Goal: Task Accomplishment & Management: Use online tool/utility

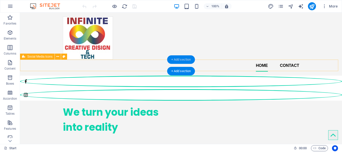
scroll to position [4, 0]
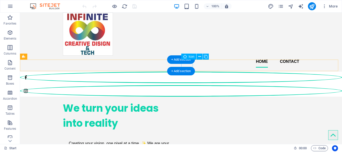
click at [190, 85] on figure at bounding box center [181, 91] width 322 height 12
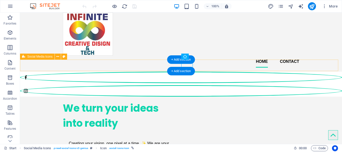
click at [206, 70] on div at bounding box center [181, 84] width 322 height 29
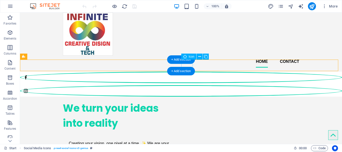
click at [186, 85] on figure at bounding box center [181, 91] width 322 height 12
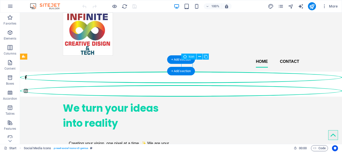
click at [186, 85] on figure at bounding box center [181, 91] width 322 height 12
select select "xMidYMid"
select select "px"
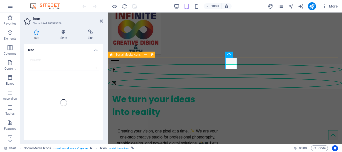
click at [245, 62] on div at bounding box center [225, 76] width 234 height 29
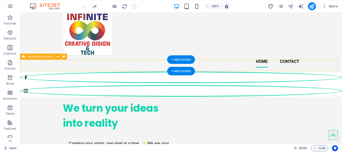
click at [203, 70] on div at bounding box center [181, 84] width 322 height 29
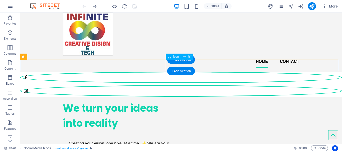
click at [170, 72] on figure at bounding box center [181, 78] width 322 height 12
click at [190, 85] on figure at bounding box center [181, 91] width 322 height 12
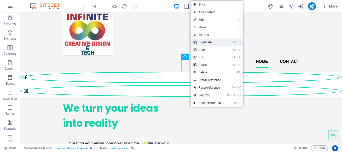
click at [218, 42] on link "Ctrl D Duplicate" at bounding box center [207, 43] width 34 height 8
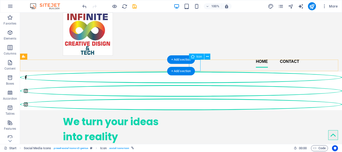
click at [194, 99] on figure at bounding box center [181, 105] width 322 height 12
select select "xMidYMid"
select select "px"
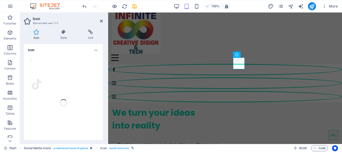
click at [34, 84] on div "tik Your search returned more icons than we are able to display. Please narrow …" at bounding box center [63, 102] width 79 height 99
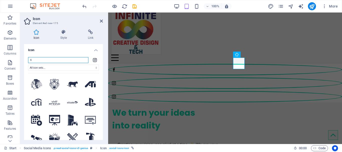
type input "tik"
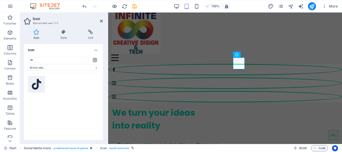
click at [37, 86] on icon at bounding box center [37, 84] width 10 height 11
drag, startPoint x: 24, startPoint y: 51, endPoint x: 37, endPoint y: 86, distance: 37.1
click at [37, 86] on icon at bounding box center [37, 84] width 10 height 11
click at [92, 35] on h4 "Link" at bounding box center [90, 35] width 25 height 11
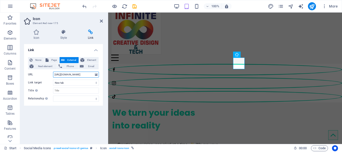
click at [74, 75] on input "[URL][DOMAIN_NAME]" at bounding box center [76, 75] width 46 height 6
paste input "instagram"
type input "i"
paste input "[URL][DOMAIN_NAME]"
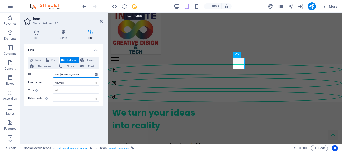
type input "[URL][DOMAIN_NAME]"
click at [0, 0] on icon "save" at bounding box center [0, 0] width 0 height 0
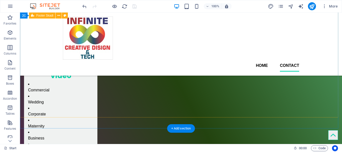
scroll to position [627, 0]
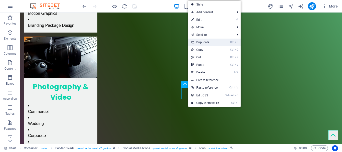
click at [216, 39] on link "Ctrl D Duplicate" at bounding box center [205, 43] width 34 height 8
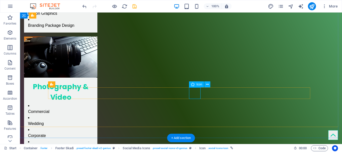
select select "xMidYMid"
select select "px"
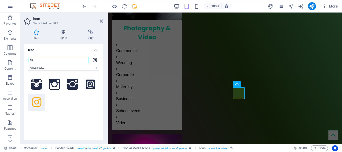
scroll to position [589, 0]
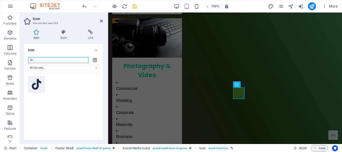
type input "tik"
click at [38, 87] on icon at bounding box center [37, 84] width 10 height 11
click at [90, 35] on h4 "Link" at bounding box center [90, 35] width 25 height 11
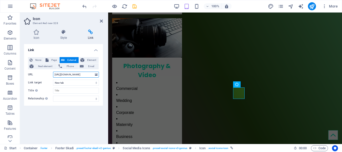
click at [76, 74] on input "[URL][DOMAIN_NAME]" at bounding box center [76, 75] width 46 height 6
paste input "[DOMAIN_NAME][URL]"
type input "[URL][DOMAIN_NAME]"
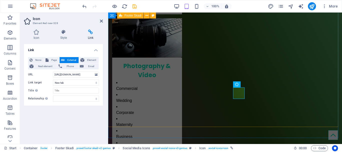
scroll to position [0, 0]
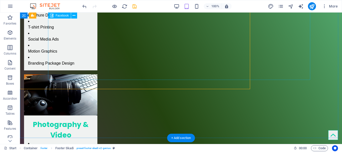
scroll to position [627, 0]
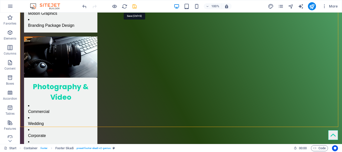
drag, startPoint x: 133, startPoint y: 10, endPoint x: 134, endPoint y: 7, distance: 3.3
click at [0, 0] on div at bounding box center [0, 0] width 0 height 0
click at [134, 7] on icon "save" at bounding box center [135, 7] width 6 height 6
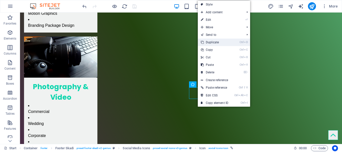
click at [220, 43] on link "Ctrl D Duplicate" at bounding box center [215, 43] width 34 height 8
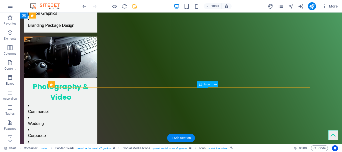
select select "xMidYMid"
select select "px"
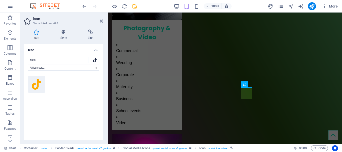
scroll to position [589, 0]
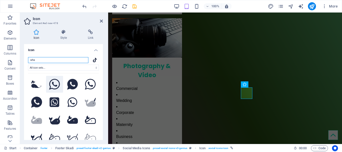
type input "wha"
click at [56, 83] on icon at bounding box center [54, 84] width 11 height 11
drag, startPoint x: 56, startPoint y: 83, endPoint x: 81, endPoint y: 57, distance: 36.4
click at [56, 83] on icon at bounding box center [54, 84] width 11 height 11
click at [86, 38] on h4 "Link" at bounding box center [90, 35] width 25 height 11
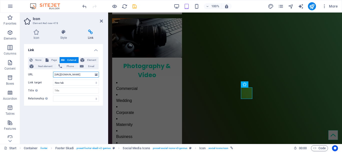
click at [65, 75] on input "[URL][DOMAIN_NAME]" at bounding box center [76, 75] width 46 height 6
paste input "[DOMAIN_NAME][URL][PHONE_NUMBER][DOMAIN_NAME][DOMAIN_NAME][PHONE_NUMBER][EMAIL_…"
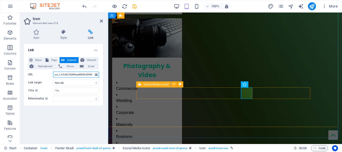
type input "[URL][DOMAIN_NAME][PHONE_NUMBER][DOMAIN_NAME][DOMAIN_NAME][PHONE_NUMBER][EMAIL_…"
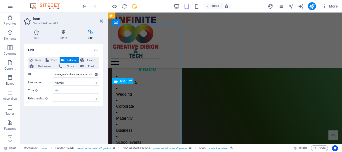
scroll to position [50, 0]
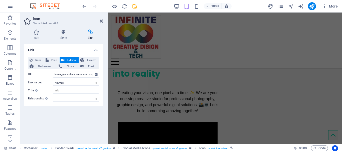
click at [100, 20] on icon at bounding box center [101, 21] width 3 height 4
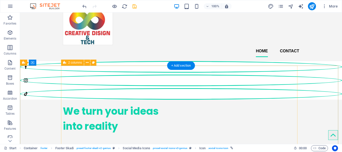
scroll to position [0, 0]
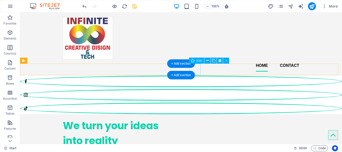
click at [197, 103] on figure at bounding box center [181, 109] width 322 height 12
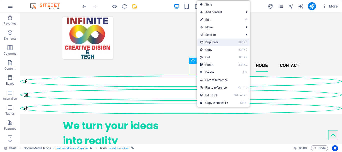
click at [228, 44] on link "Ctrl D Duplicate" at bounding box center [214, 43] width 34 height 8
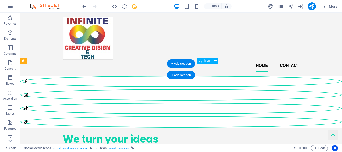
click at [204, 116] on figure at bounding box center [181, 122] width 322 height 12
select select "xMidYMid"
select select "px"
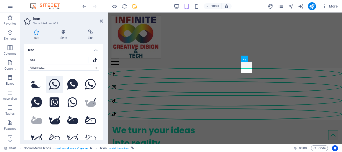
type input "wha"
click at [51, 84] on icon at bounding box center [54, 84] width 11 height 11
click at [93, 34] on icon at bounding box center [90, 32] width 25 height 5
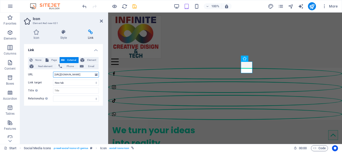
click at [80, 74] on input "[URL][DOMAIN_NAME]" at bounding box center [76, 75] width 46 height 6
paste input "[DOMAIN_NAME][URL][PHONE_NUMBER][DOMAIN_NAME][DOMAIN_NAME][PHONE_NUMBER][EMAIL_…"
type input "[URL][DOMAIN_NAME][PHONE_NUMBER][DOMAIN_NAME][DOMAIN_NAME][PHONE_NUMBER][EMAIL_…"
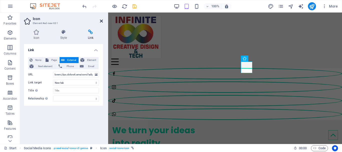
click at [102, 20] on icon at bounding box center [101, 21] width 3 height 4
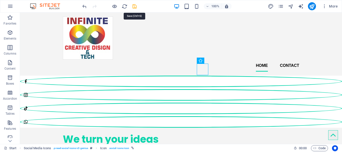
click at [136, 5] on icon "save" at bounding box center [135, 7] width 6 height 6
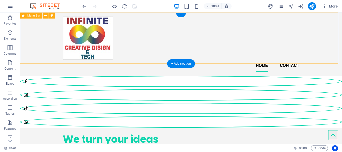
click at [142, 55] on div "Home Contact" at bounding box center [181, 44] width 322 height 63
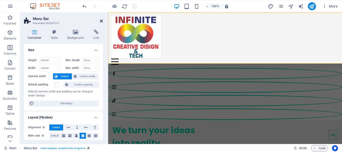
click at [79, 37] on h4 "Background" at bounding box center [77, 35] width 26 height 11
click at [101, 21] on icon at bounding box center [101, 21] width 3 height 4
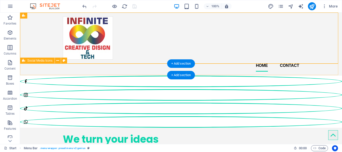
click at [131, 74] on div at bounding box center [181, 102] width 322 height 56
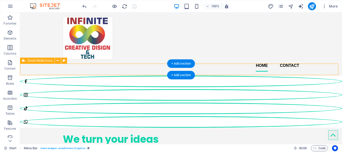
click at [131, 74] on div at bounding box center [181, 102] width 322 height 56
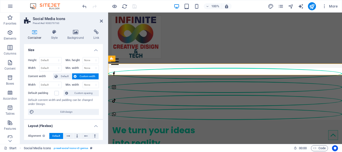
click at [76, 35] on h4 "Background" at bounding box center [77, 35] width 26 height 11
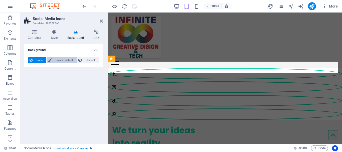
click at [73, 59] on span "Color / Gradient" at bounding box center [64, 60] width 22 height 6
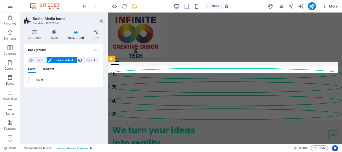
click at [49, 71] on span "Gradient" at bounding box center [48, 69] width 13 height 7
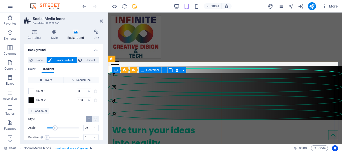
click at [155, 120] on div "We turn your ideas into reality Creating your vision, one pixel at a time. ✨ We…" at bounding box center [167, 155] width 111 height 70
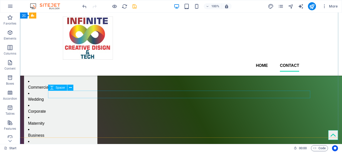
scroll to position [616, 0]
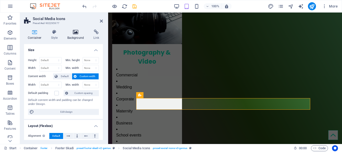
drag, startPoint x: 79, startPoint y: 39, endPoint x: 75, endPoint y: 36, distance: 4.6
click at [75, 36] on h4 "Background" at bounding box center [77, 35] width 26 height 11
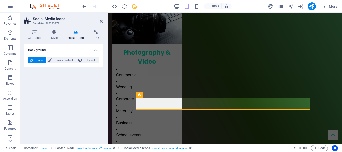
click at [75, 36] on h4 "Background" at bounding box center [77, 35] width 26 height 11
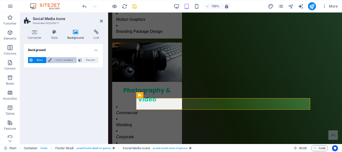
click at [57, 60] on span "Color / Gradient" at bounding box center [64, 60] width 22 height 6
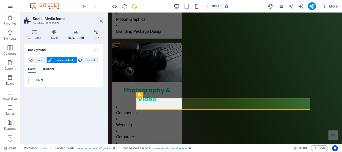
click at [52, 70] on span "Gradient" at bounding box center [48, 69] width 13 height 7
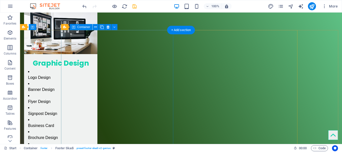
scroll to position [0, 0]
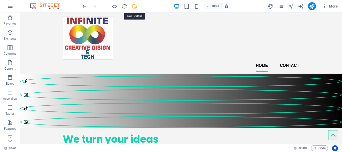
click at [136, 6] on icon "save" at bounding box center [135, 7] width 6 height 6
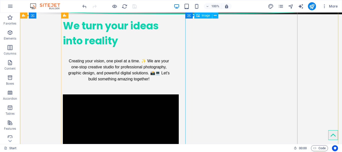
scroll to position [192, 0]
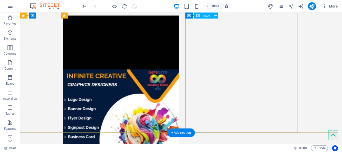
click at [175, 57] on figure at bounding box center [119, 145] width 112 height 258
select select "%"
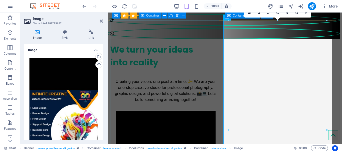
scroll to position [18, 2]
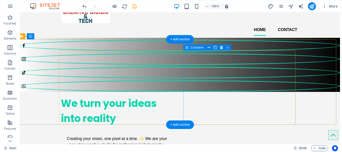
scroll to position [39, 2]
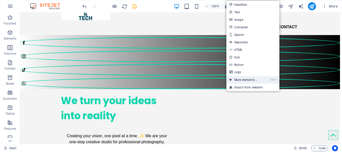
click at [265, 79] on li "Ctrl ⏎ More elements ..." at bounding box center [252, 80] width 53 height 8
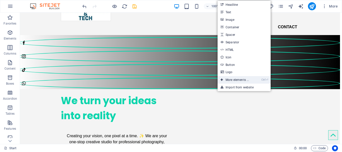
click at [238, 81] on link "Ctrl ⏎ More elements ..." at bounding box center [234, 80] width 34 height 8
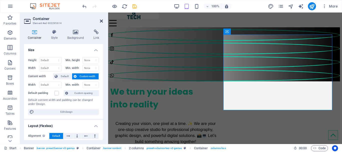
click at [101, 19] on icon at bounding box center [101, 21] width 3 height 4
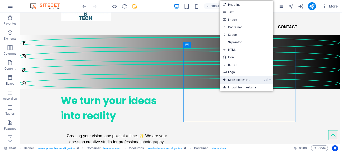
click at [239, 80] on link "Ctrl ⏎ More elements ..." at bounding box center [237, 80] width 34 height 8
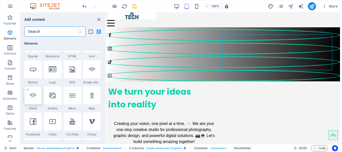
scroll to position [96, 0]
click at [93, 78] on div at bounding box center [92, 70] width 18 height 18
click at [106, 78] on div "Drag here to replace the existing content. Press “Ctrl” if you want to create a…" at bounding box center [224, 78] width 236 height 131
select select "ms"
select select "s"
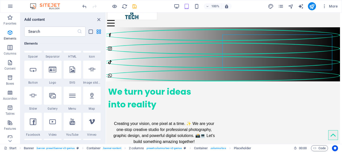
select select "progressive"
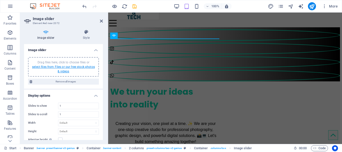
click at [60, 71] on link "select files from Files or our free stock photos & videos" at bounding box center [63, 69] width 63 height 8
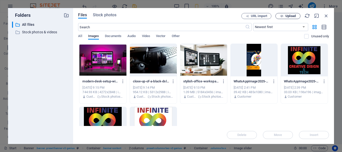
click at [290, 16] on span "Upload" at bounding box center [290, 16] width 10 height 3
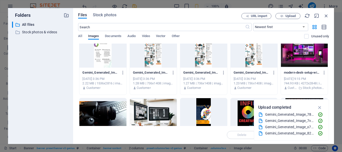
scroll to position [0, 0]
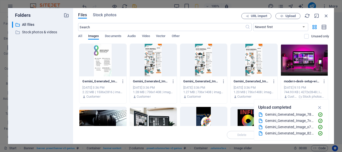
click at [249, 70] on div at bounding box center [253, 60] width 47 height 33
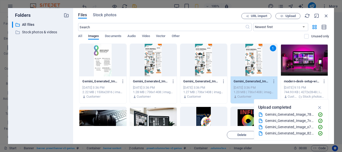
click at [220, 65] on div at bounding box center [203, 60] width 47 height 33
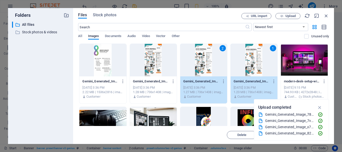
click at [166, 63] on div at bounding box center [153, 60] width 47 height 33
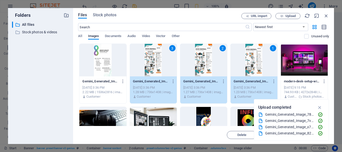
click at [119, 62] on div at bounding box center [102, 60] width 47 height 33
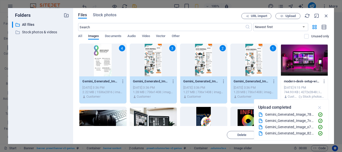
click at [320, 107] on icon "button" at bounding box center [320, 108] width 6 height 6
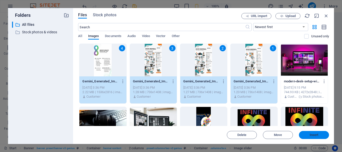
click at [311, 134] on span "Insert" at bounding box center [313, 134] width 9 height 3
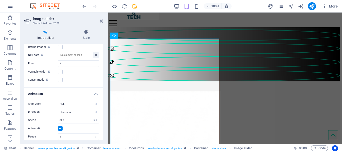
scroll to position [254, 0]
click at [66, 118] on input "800" at bounding box center [78, 120] width 40 height 6
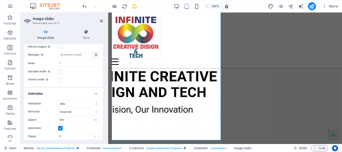
scroll to position [137, 1]
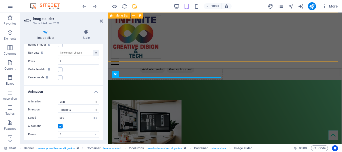
scroll to position [0, 1]
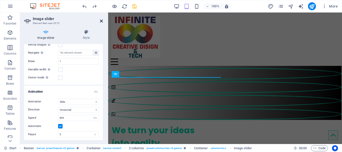
click at [102, 21] on icon at bounding box center [101, 21] width 3 height 4
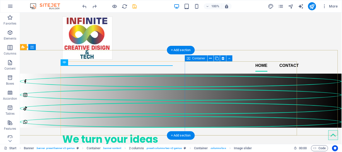
scroll to position [26, 1]
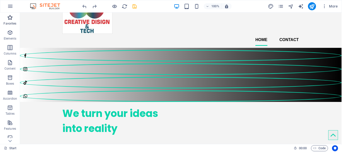
click at [8, 16] on icon "button" at bounding box center [10, 18] width 6 height 6
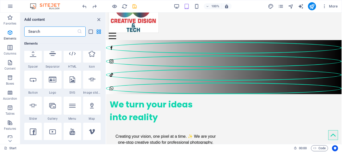
scroll to position [86, 0]
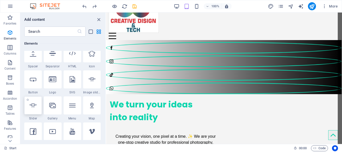
select select "ms"
select select "s"
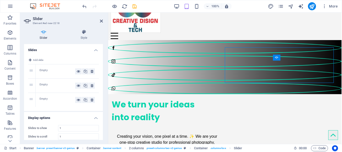
click at [45, 72] on div "Empty" at bounding box center [58, 71] width 36 height 6
click at [51, 69] on div "Empty" at bounding box center [58, 71] width 36 height 6
click at [44, 73] on div "Empty" at bounding box center [58, 71] width 36 height 6
click at [29, 70] on div "1" at bounding box center [32, 71] width 8 height 14
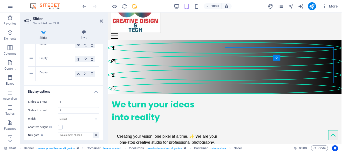
scroll to position [0, 0]
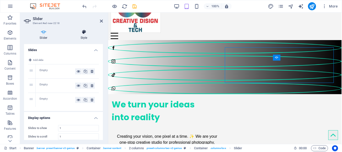
click at [84, 37] on h4 "Style" at bounding box center [84, 35] width 38 height 11
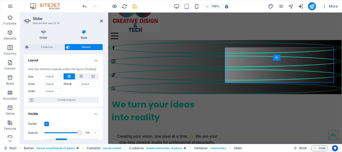
click at [46, 30] on icon at bounding box center [43, 32] width 39 height 5
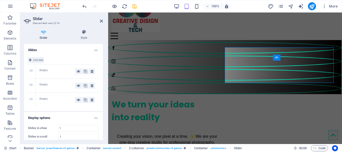
click at [35, 60] on span "Add slide" at bounding box center [38, 60] width 10 height 6
click at [91, 56] on icon at bounding box center [92, 56] width 3 height 6
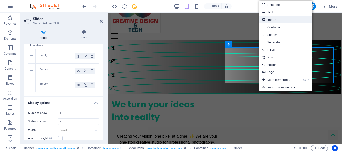
click at [279, 18] on link "Image" at bounding box center [285, 20] width 53 height 8
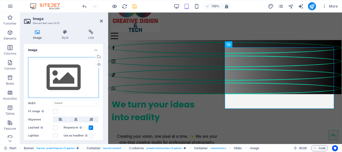
click at [69, 81] on div "Drag files here, click to choose files or select files from Files or our free s…" at bounding box center [63, 77] width 71 height 41
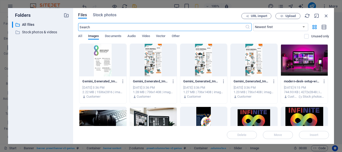
click at [109, 63] on div at bounding box center [102, 60] width 47 height 33
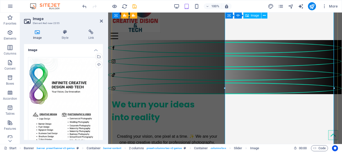
scroll to position [85, 1]
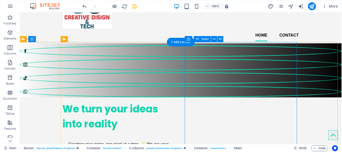
scroll to position [0, 1]
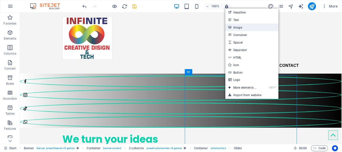
drag, startPoint x: 256, startPoint y: 25, endPoint x: 114, endPoint y: 24, distance: 141.8
click at [256, 25] on link "Image" at bounding box center [251, 28] width 53 height 8
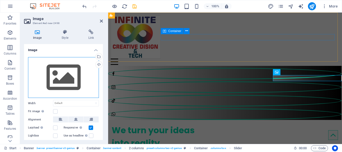
click at [50, 73] on div "Drag files here, click to choose files or select files from Files or our free s…" at bounding box center [63, 77] width 71 height 41
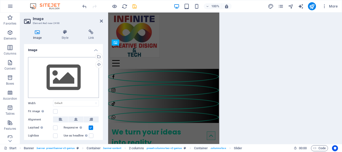
scroll to position [105, 1]
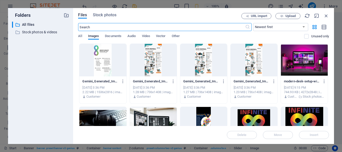
click at [142, 62] on div at bounding box center [153, 60] width 47 height 33
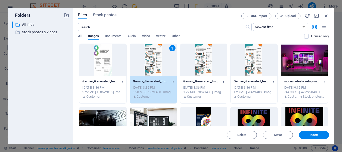
click at [142, 62] on div "1" at bounding box center [153, 60] width 47 height 33
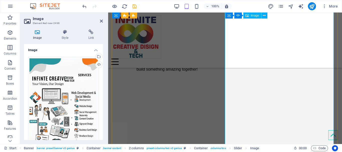
scroll to position [101, 1]
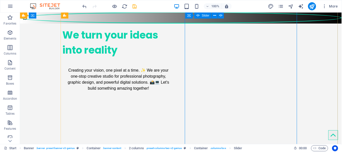
scroll to position [36, 0]
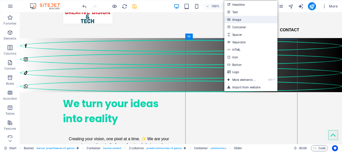
click at [250, 22] on link "Image" at bounding box center [250, 20] width 53 height 8
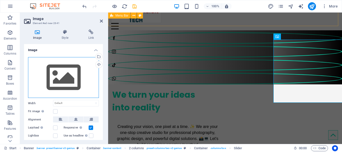
click at [70, 69] on div "Drag files here, click to choose files or select files from Files or our free s…" at bounding box center [63, 77] width 71 height 41
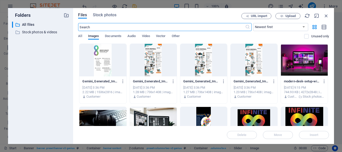
click at [74, 85] on div "Files Stock photos URL import Upload ​ Newest first Oldest first Name (A-Z) Nam…" at bounding box center [203, 76] width 261 height 136
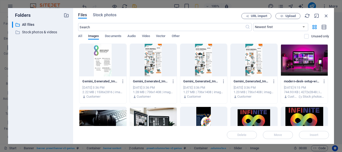
click at [203, 60] on div at bounding box center [203, 60] width 47 height 33
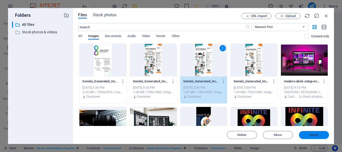
click at [311, 132] on button "Insert" at bounding box center [314, 135] width 30 height 8
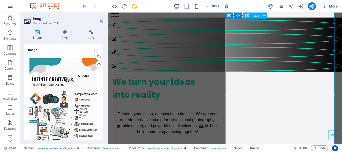
scroll to position [83, 0]
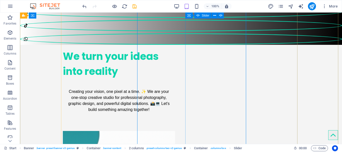
scroll to position [86, 0]
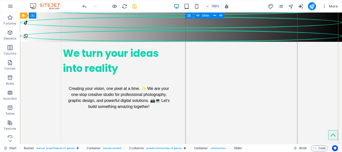
select select "ms"
select select "s"
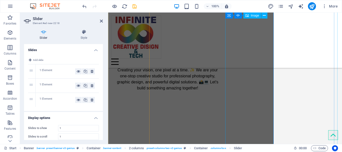
scroll to position [83, 0]
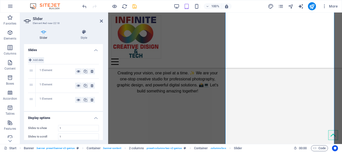
drag, startPoint x: 31, startPoint y: 59, endPoint x: 28, endPoint y: 58, distance: 2.8
click at [28, 58] on button "Add slide" at bounding box center [36, 60] width 16 height 6
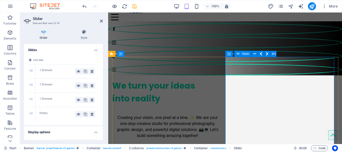
scroll to position [14, 0]
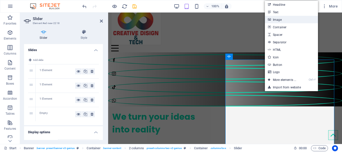
drag, startPoint x: 296, startPoint y: 20, endPoint x: 92, endPoint y: 28, distance: 204.5
click at [296, 20] on link "Image" at bounding box center [291, 20] width 53 height 8
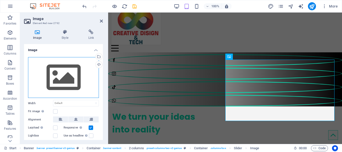
click at [62, 78] on div "Drag files here, click to choose files or select files from Files or our free s…" at bounding box center [63, 77] width 71 height 41
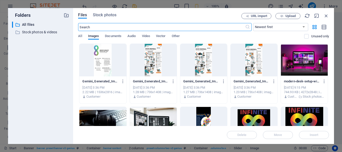
click at [241, 60] on div at bounding box center [253, 60] width 47 height 33
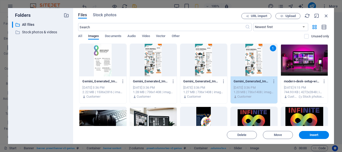
click at [241, 60] on div "1" at bounding box center [253, 60] width 47 height 33
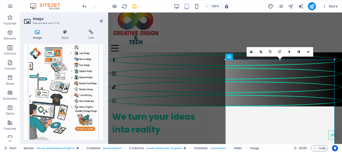
scroll to position [127, 0]
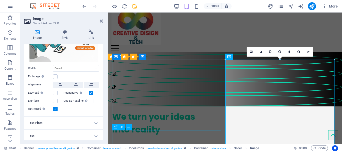
click at [192, 134] on div "We turn your ideas into reality" at bounding box center [167, 123] width 111 height 26
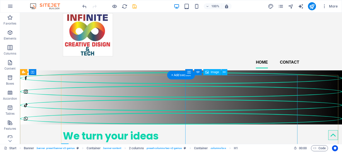
scroll to position [0, 0]
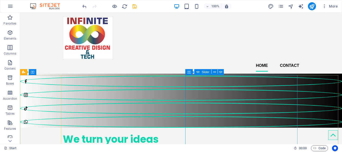
click at [198, 72] on icon at bounding box center [198, 72] width 4 height 6
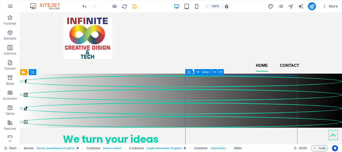
click at [203, 71] on span "Slider" at bounding box center [206, 72] width 8 height 3
select select "ms"
select select "s"
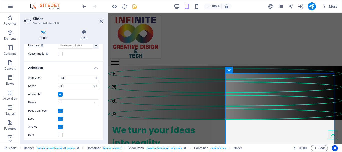
scroll to position [132, 0]
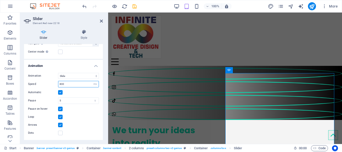
click at [72, 86] on input "800" at bounding box center [78, 84] width 40 height 6
type input "8"
type input "200"
click at [136, 7] on icon "save" at bounding box center [135, 7] width 6 height 6
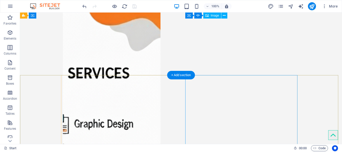
scroll to position [0, 0]
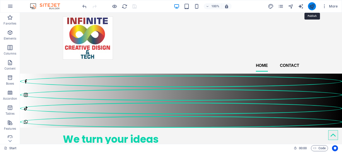
click at [309, 7] on icon "publish" at bounding box center [312, 7] width 6 height 6
